Goal: Task Accomplishment & Management: Use online tool/utility

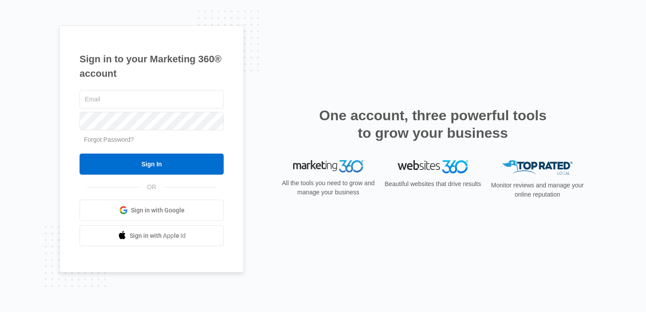
type input "[PERSON_NAME][EMAIL_ADDRESS][PERSON_NAME][DOMAIN_NAME]"
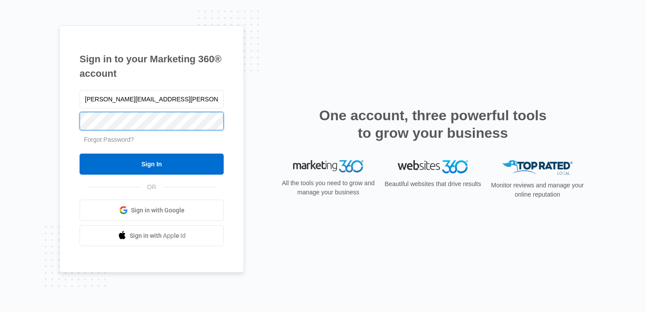
click at [63, 115] on div "Sign in to your Marketing 360® account brittany.anderson@madwire.com Forgot Pas…" at bounding box center [151, 149] width 185 height 248
click at [80, 154] on input "Sign In" at bounding box center [152, 164] width 144 height 21
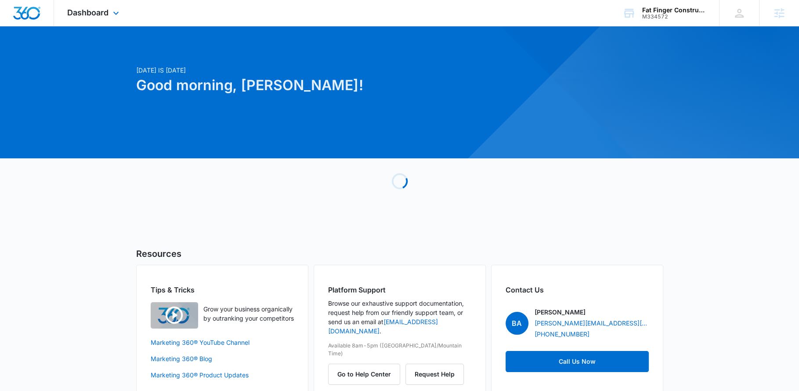
click at [107, 20] on div "Dashboard Apps Reputation Websites Forms CRM Email Social Payments POS Content …" at bounding box center [94, 13] width 80 height 26
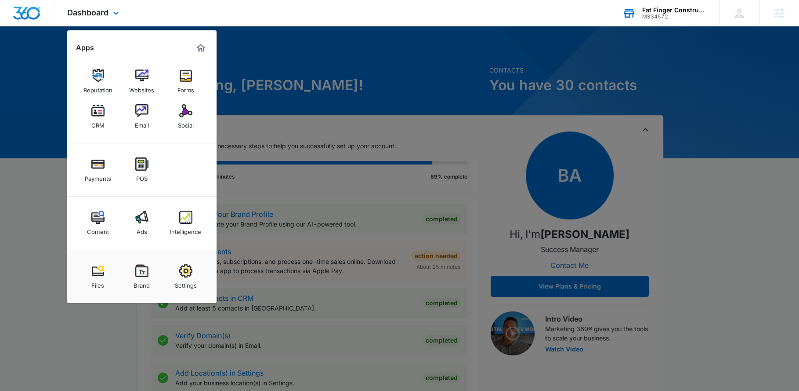
click at [650, 11] on div "Fat Finger Construction" at bounding box center [674, 10] width 64 height 7
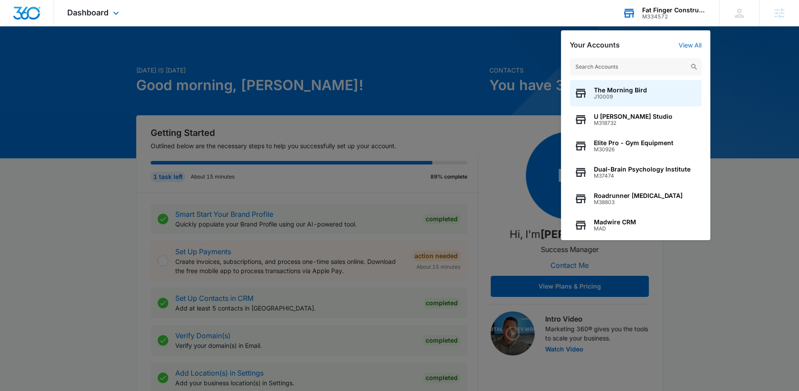
click at [634, 65] on input "text" at bounding box center [636, 67] width 132 height 18
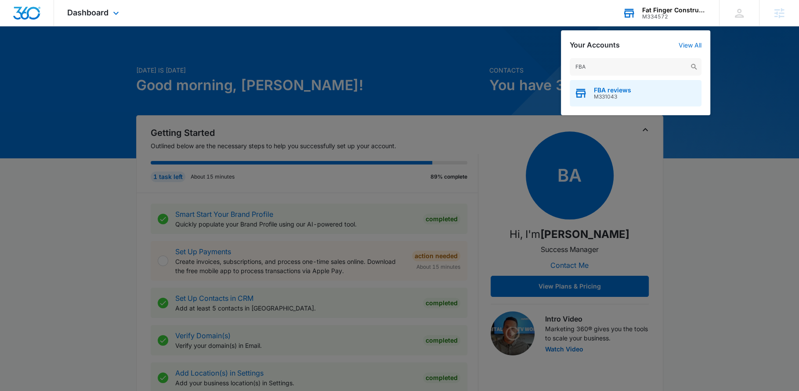
type input "FBA"
click at [621, 102] on div "FBA reviews M331043" at bounding box center [636, 93] width 132 height 26
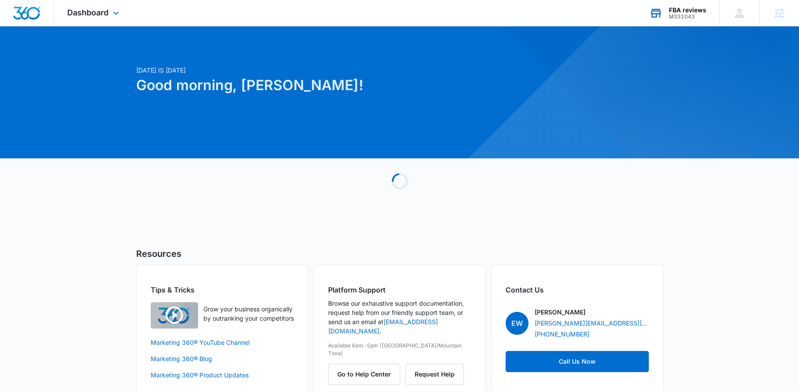
click at [76, 7] on div "Dashboard Apps Reputation Websites Forms CRM Email Social Shop Payments POS Con…" at bounding box center [94, 13] width 80 height 26
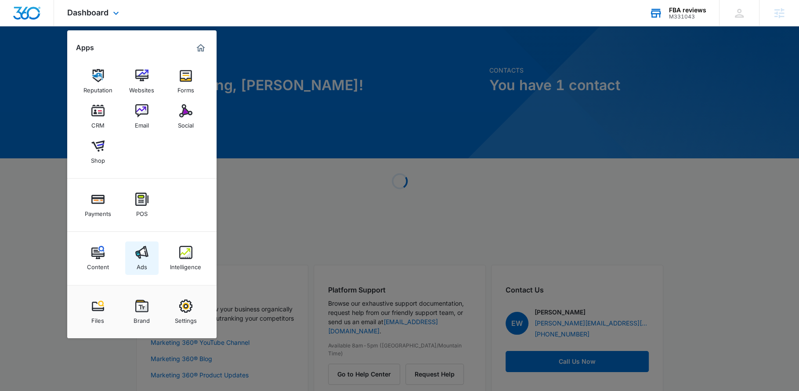
click at [140, 252] on img at bounding box center [141, 252] width 13 height 13
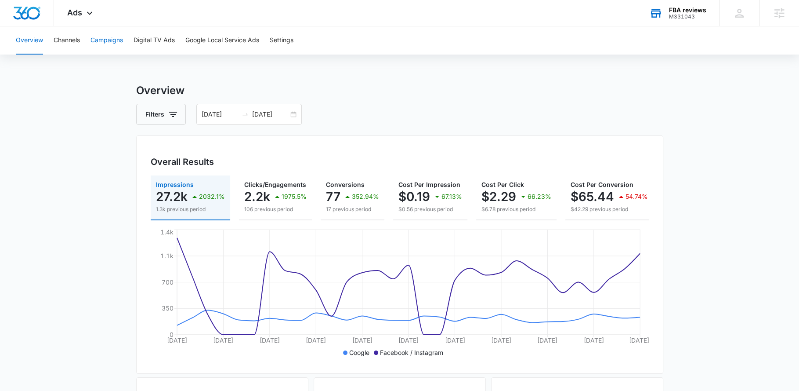
click at [105, 26] on button "Campaigns" at bounding box center [107, 40] width 33 height 28
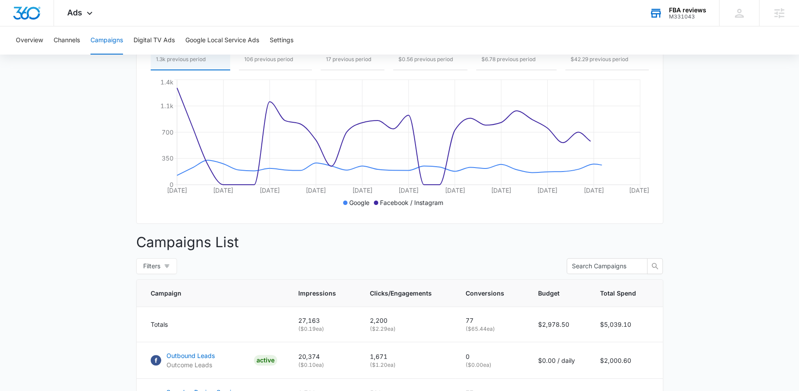
scroll to position [243, 0]
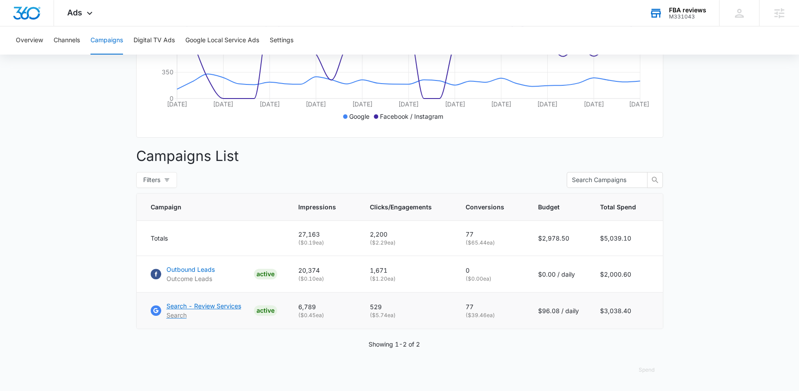
click at [179, 306] on p "Search - Review Services" at bounding box center [204, 305] width 75 height 9
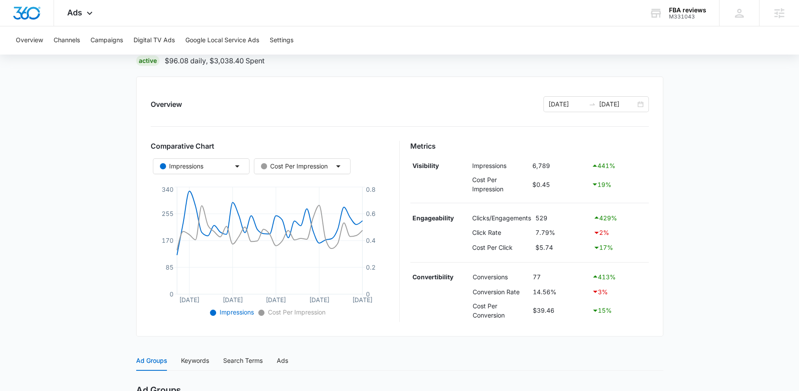
scroll to position [69, 0]
click at [637, 108] on div "[DATE] [DATE]" at bounding box center [596, 105] width 105 height 16
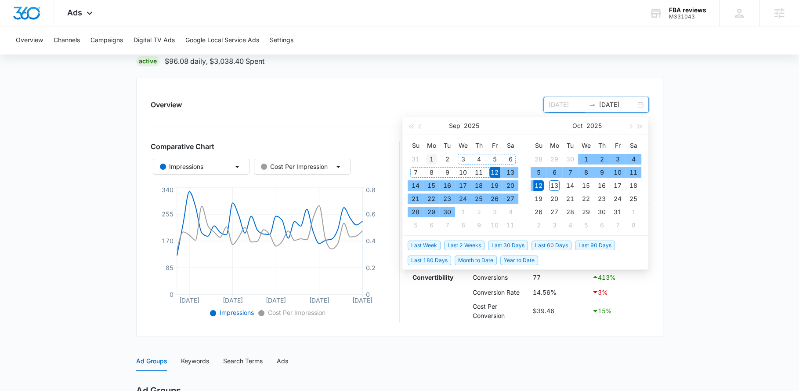
type input "[DATE]"
click at [431, 155] on div "1" at bounding box center [431, 159] width 11 height 11
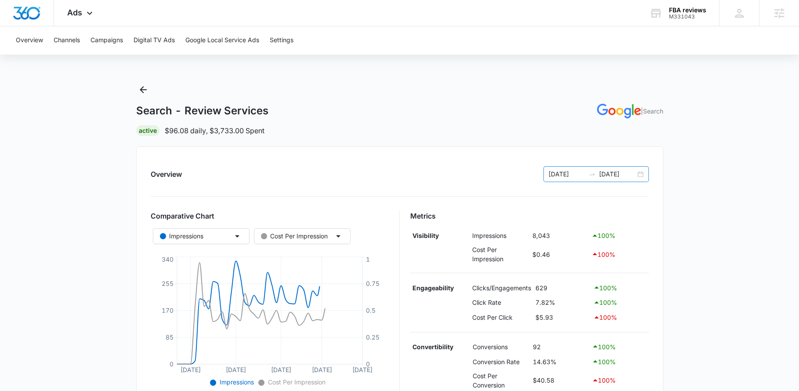
click at [642, 174] on div "[DATE] [DATE]" at bounding box center [596, 174] width 105 height 16
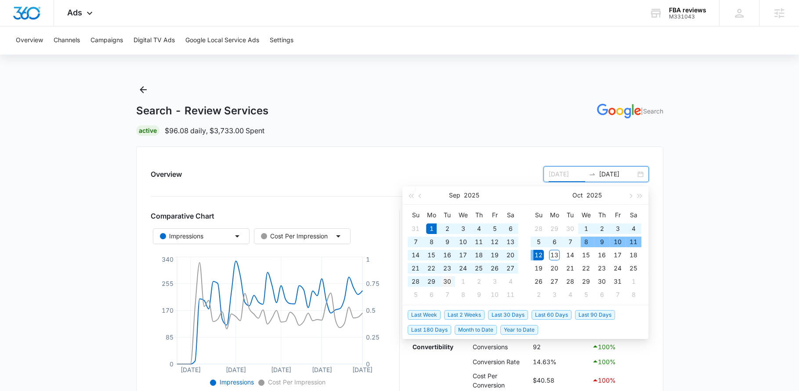
type input "[DATE]"
click at [451, 278] on div "30" at bounding box center [447, 281] width 11 height 11
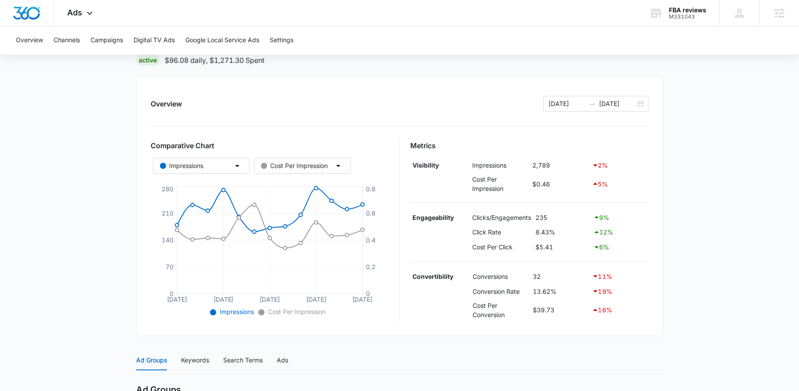
scroll to position [70, 0]
click at [642, 106] on div "[DATE] [DATE]" at bounding box center [596, 104] width 105 height 16
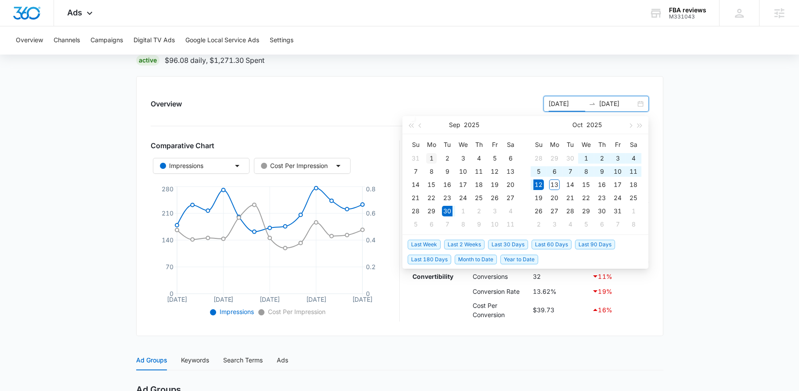
type input "[DATE]"
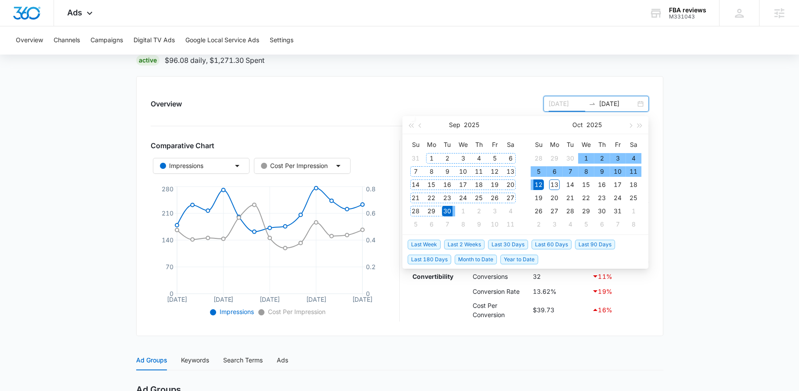
click at [429, 159] on div "1" at bounding box center [431, 158] width 11 height 11
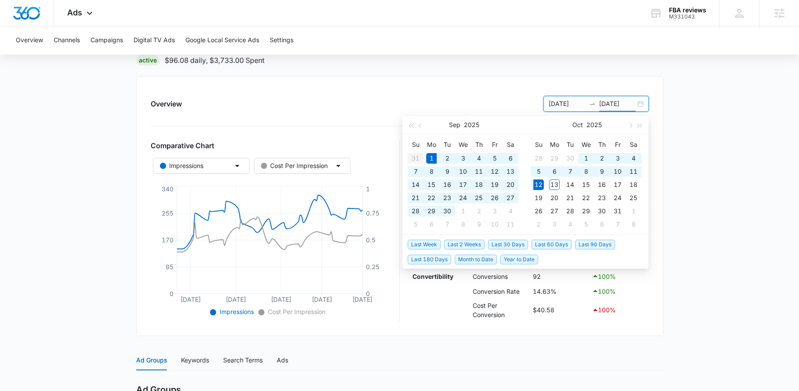
click at [611, 103] on input "[DATE]" at bounding box center [617, 104] width 36 height 10
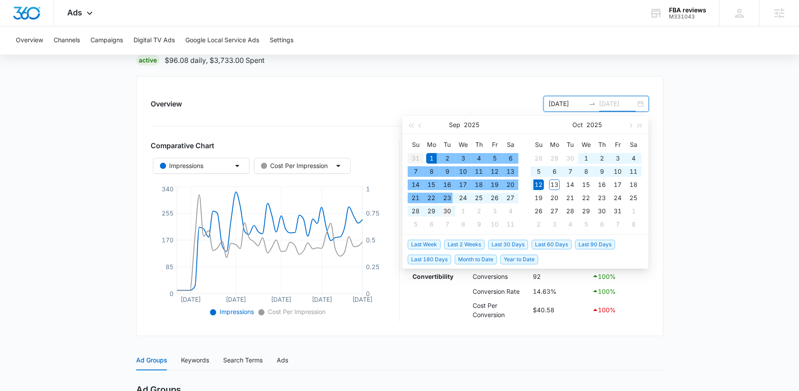
type input "[DATE]"
click at [451, 210] on div "30" at bounding box center [447, 211] width 11 height 11
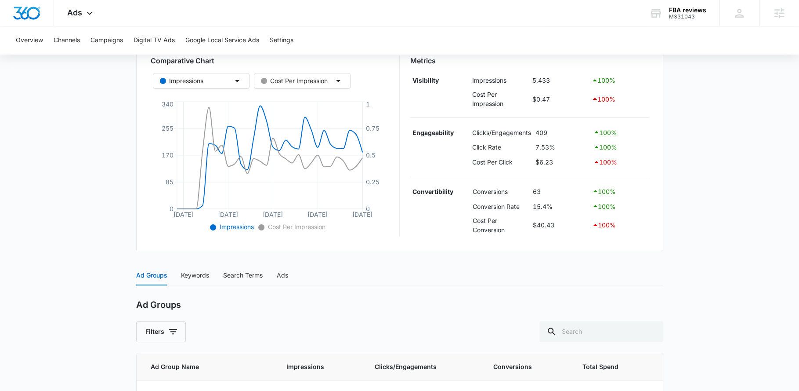
scroll to position [220, 0]
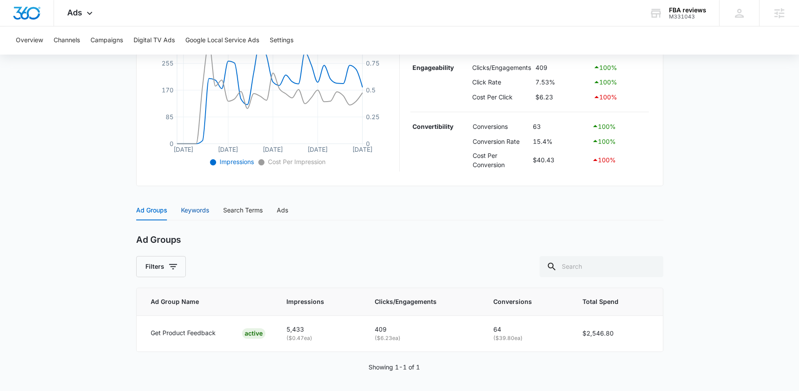
click at [196, 205] on div "Keywords" at bounding box center [195, 210] width 28 height 10
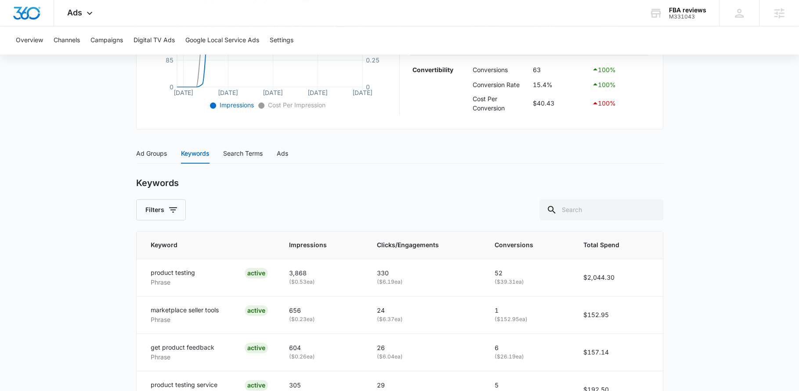
scroll to position [334, 0]
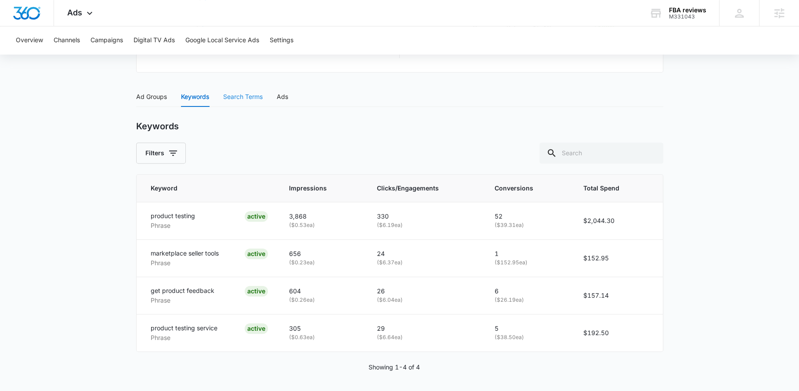
click at [249, 102] on div "Search Terms" at bounding box center [243, 97] width 40 height 20
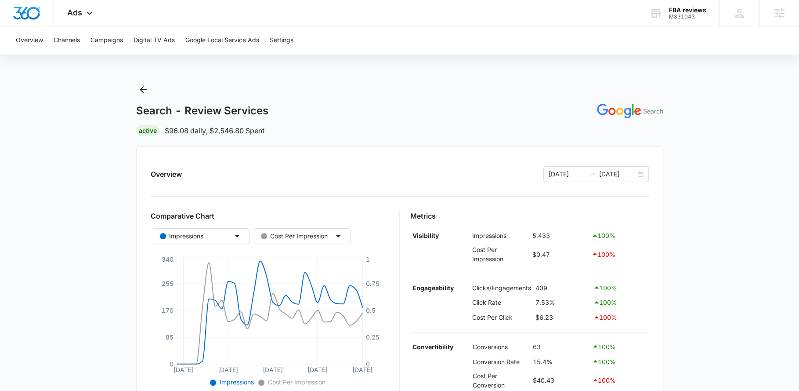
scroll to position [187, 0]
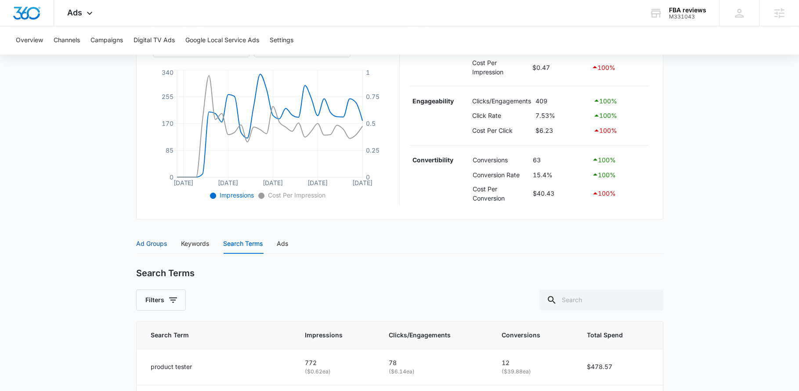
click at [152, 241] on div "Ad Groups" at bounding box center [151, 244] width 31 height 10
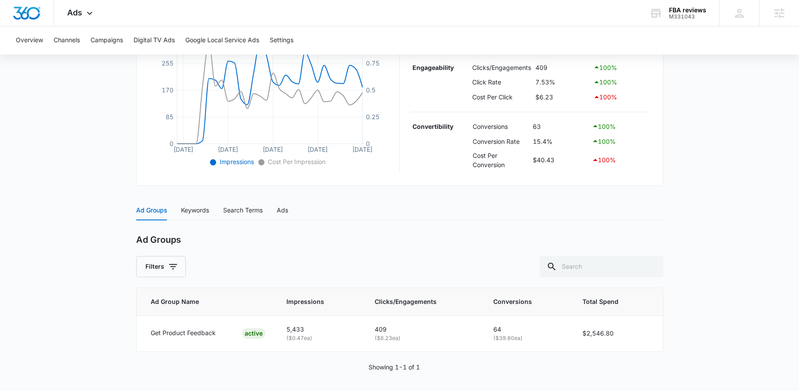
scroll to position [220, 0]
